Goal: Complete application form: Complete application form

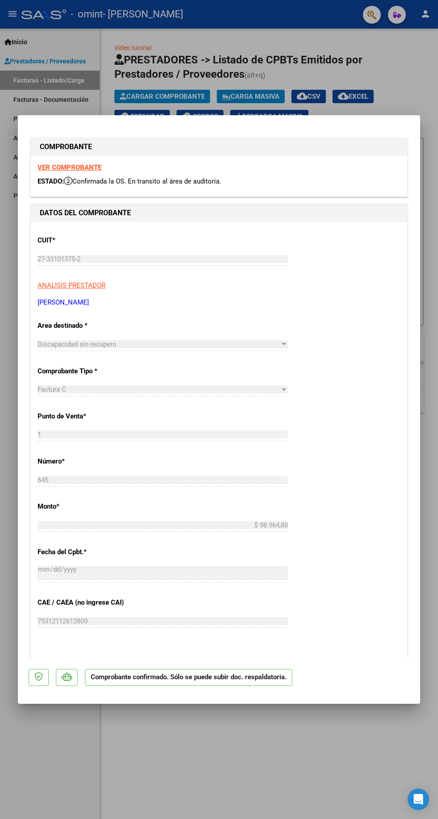
click at [31, 76] on div at bounding box center [219, 409] width 438 height 819
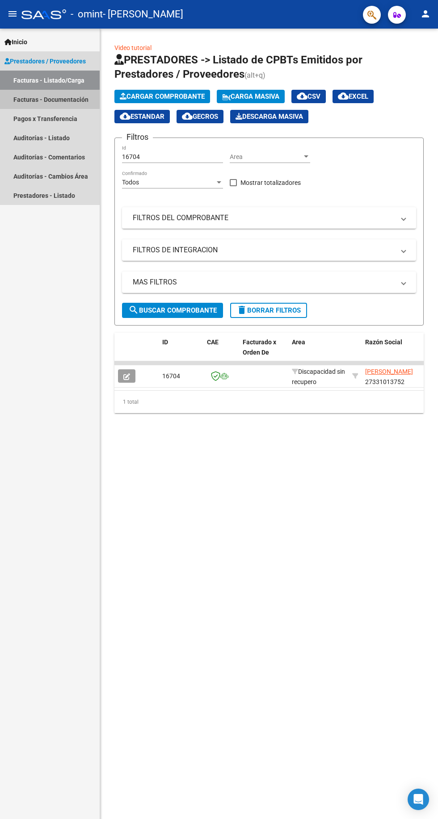
click at [41, 102] on link "Facturas - Documentación" at bounding box center [50, 99] width 100 height 19
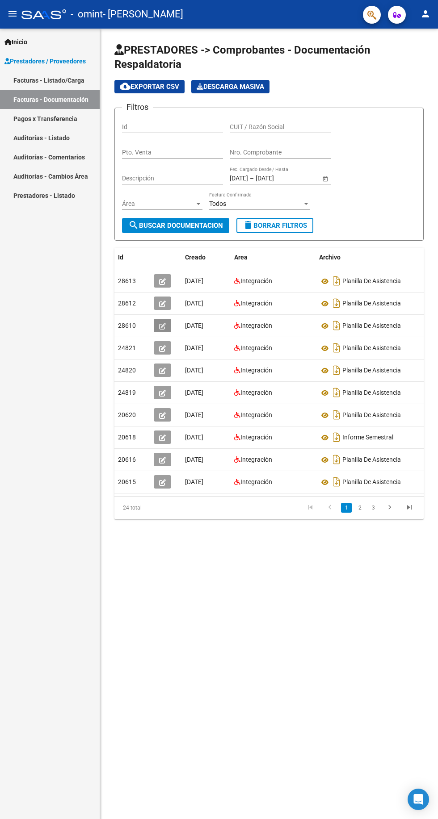
click at [160, 324] on icon "button" at bounding box center [162, 326] width 7 height 7
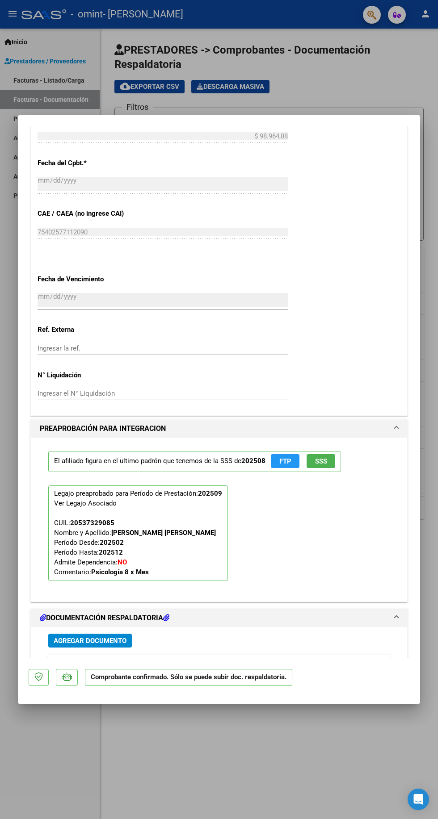
scroll to position [549, 0]
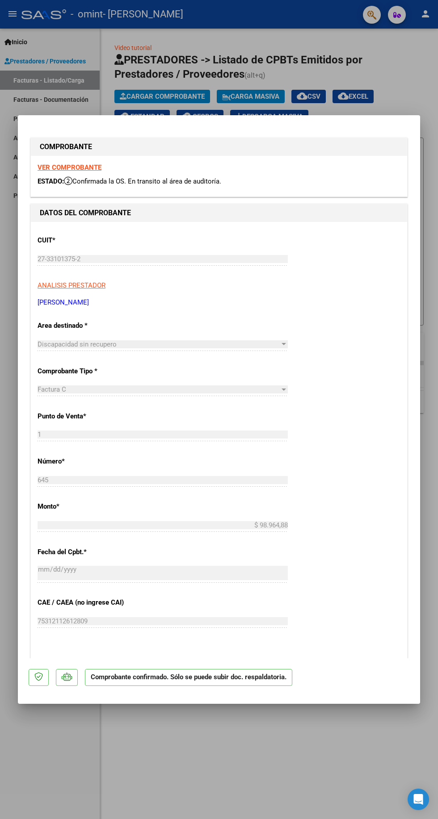
click at [426, 87] on div at bounding box center [219, 409] width 438 height 819
type input "$ 0,00"
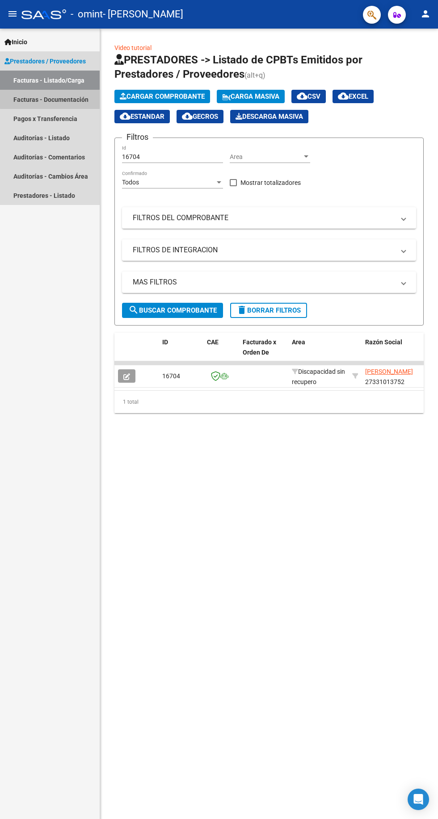
click at [69, 97] on link "Facturas - Documentación" at bounding box center [50, 99] width 100 height 19
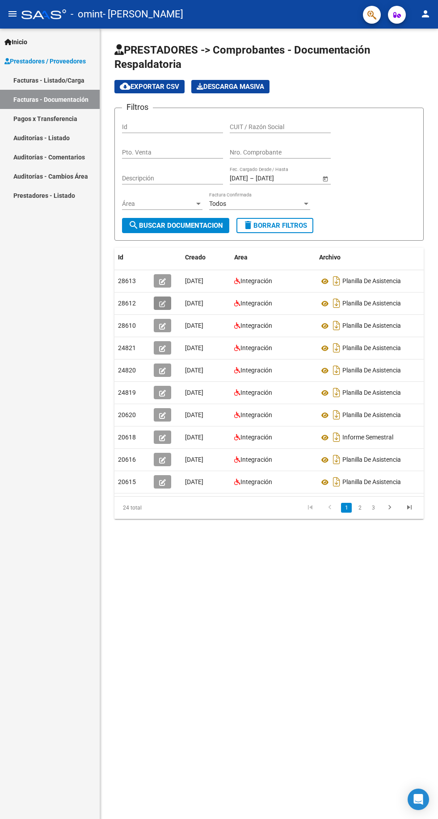
click at [164, 306] on icon "button" at bounding box center [162, 304] width 7 height 7
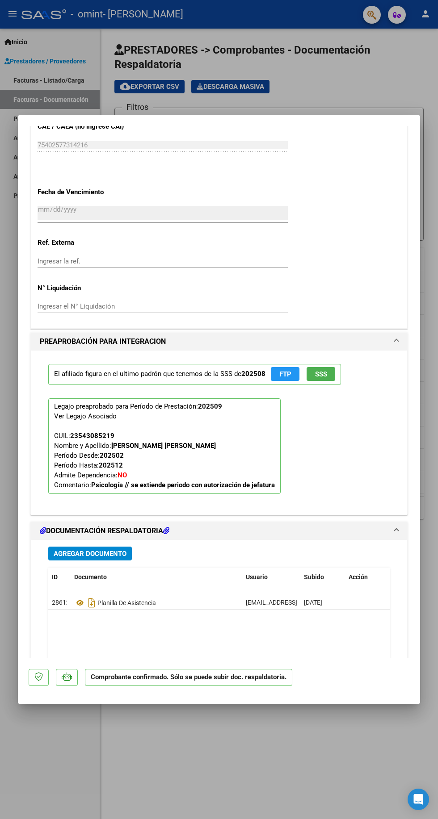
scroll to position [648, 0]
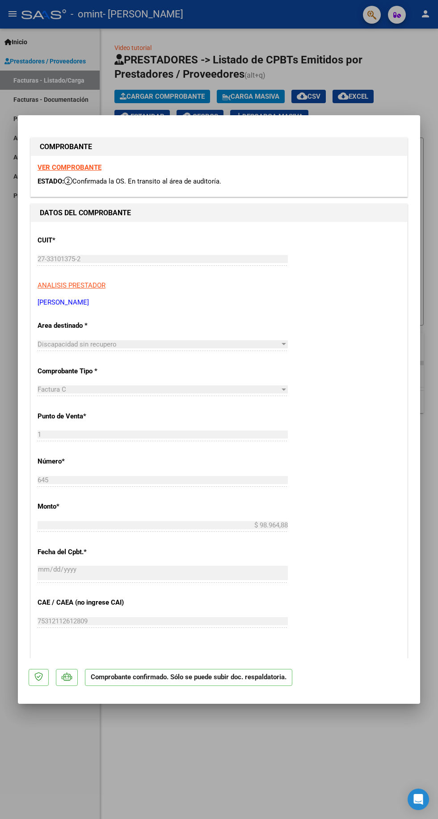
click at [298, 126] on div "COMPROBANTE VER COMPROBANTE ESTADO: Confirmada la OS. En transito al área de au…" at bounding box center [219, 630] width 380 height 1008
click at [406, 59] on div at bounding box center [219, 409] width 438 height 819
type input "$ 0,00"
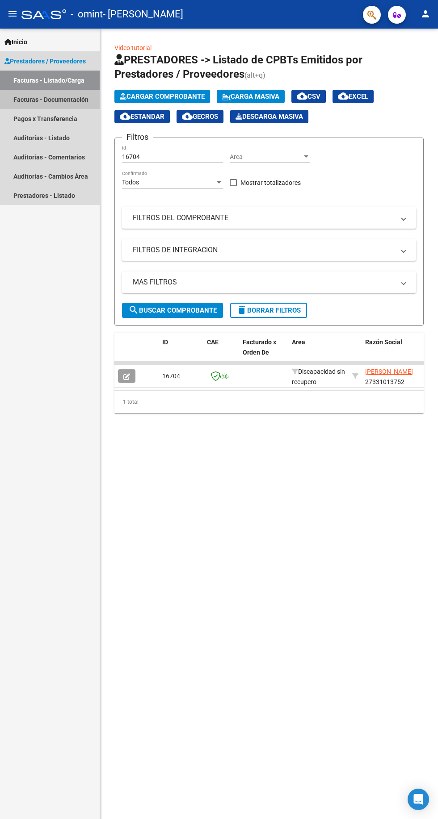
click at [62, 100] on link "Facturas - Documentación" at bounding box center [50, 99] width 100 height 19
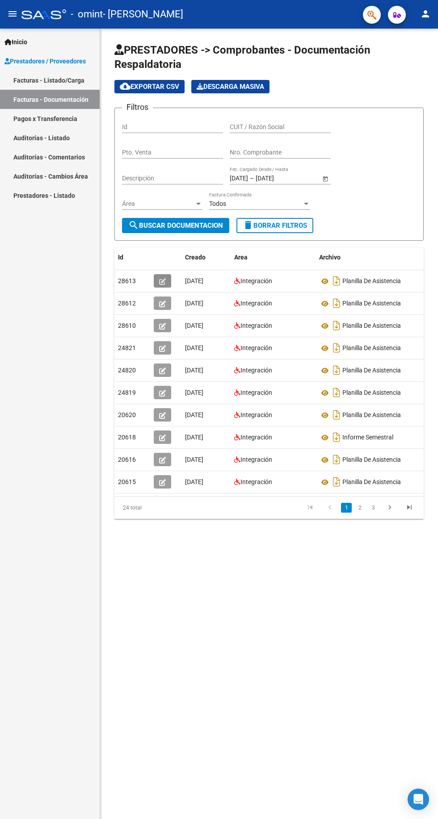
click at [163, 277] on span "button" at bounding box center [162, 281] width 7 height 8
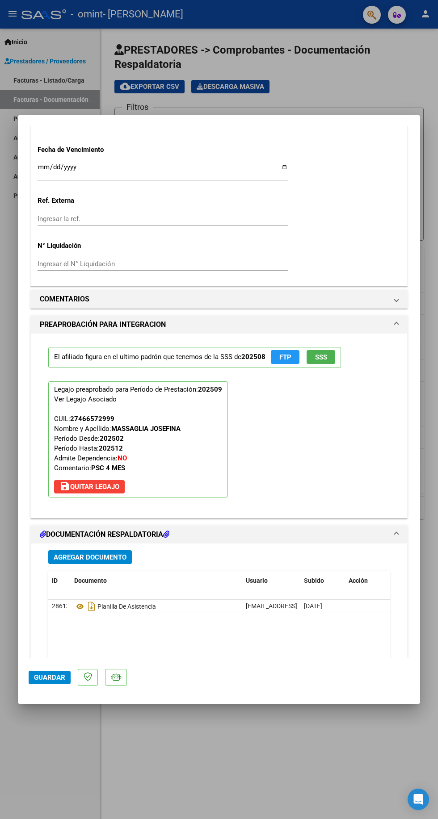
scroll to position [624, 0]
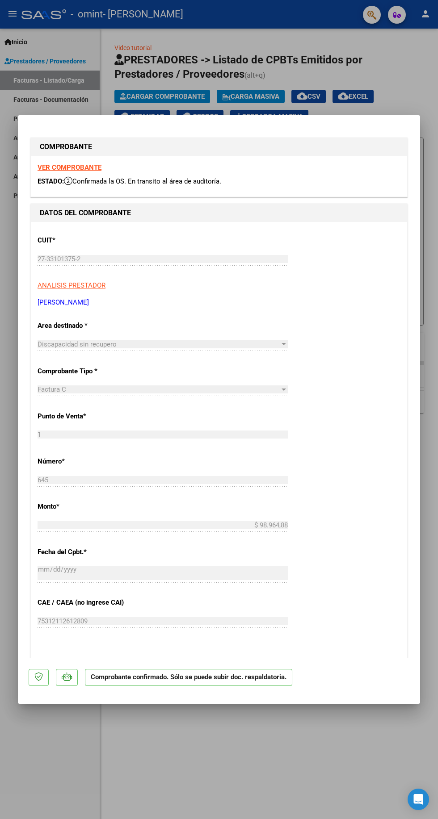
click at [383, 138] on div "COMPROBANTE" at bounding box center [219, 147] width 376 height 18
click at [127, 115] on mat-dialog-container "COMPROBANTE VER COMPROBANTE ESTADO: Confirmada la OS. En transito al área de au…" at bounding box center [219, 409] width 402 height 589
click at [153, 138] on div "COMPROBANTE" at bounding box center [219, 147] width 376 height 18
click at [399, 61] on div at bounding box center [219, 409] width 438 height 819
type input "$ 0,00"
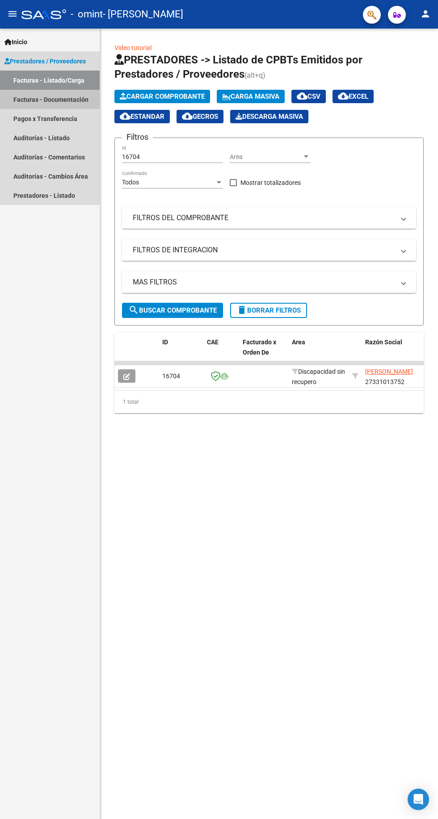
click at [69, 99] on link "Facturas - Documentación" at bounding box center [50, 99] width 100 height 19
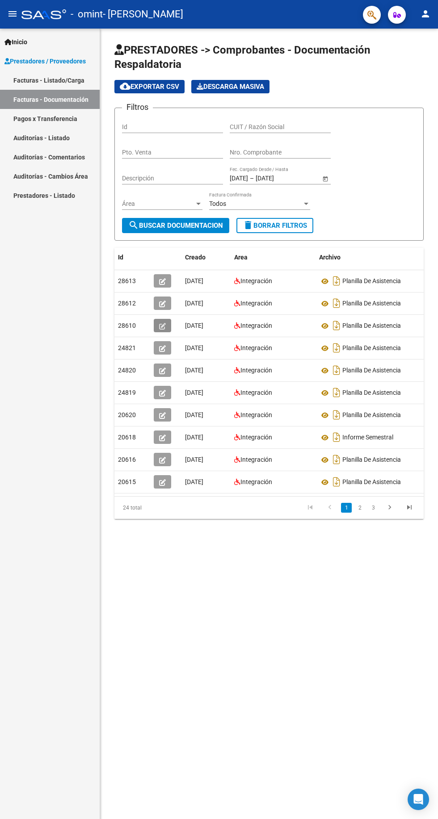
click at [159, 325] on icon "button" at bounding box center [162, 326] width 7 height 7
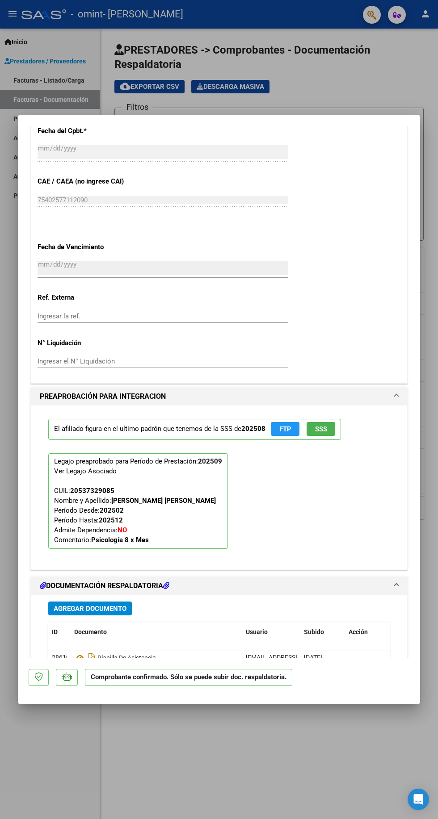
scroll to position [578, 0]
